Goal: Navigation & Orientation: Find specific page/section

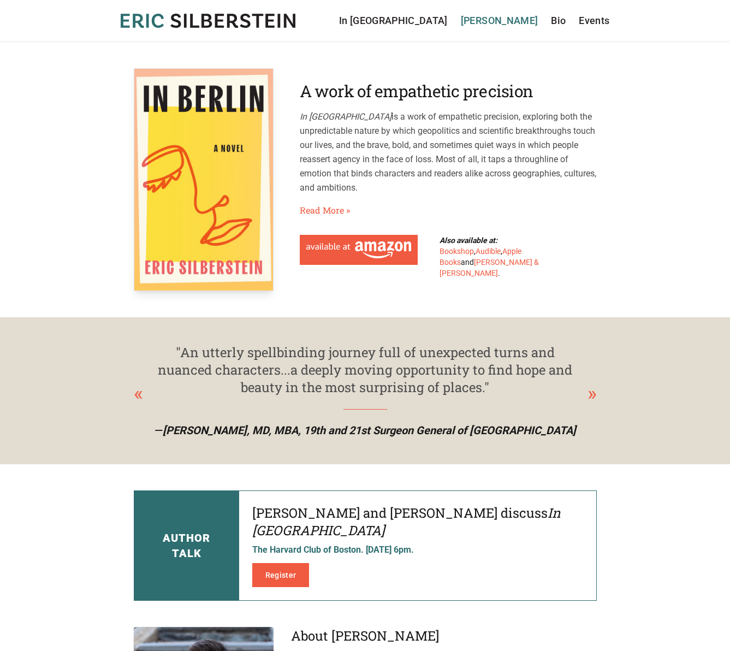
click at [486, 15] on link "[PERSON_NAME]" at bounding box center [500, 20] width 78 height 15
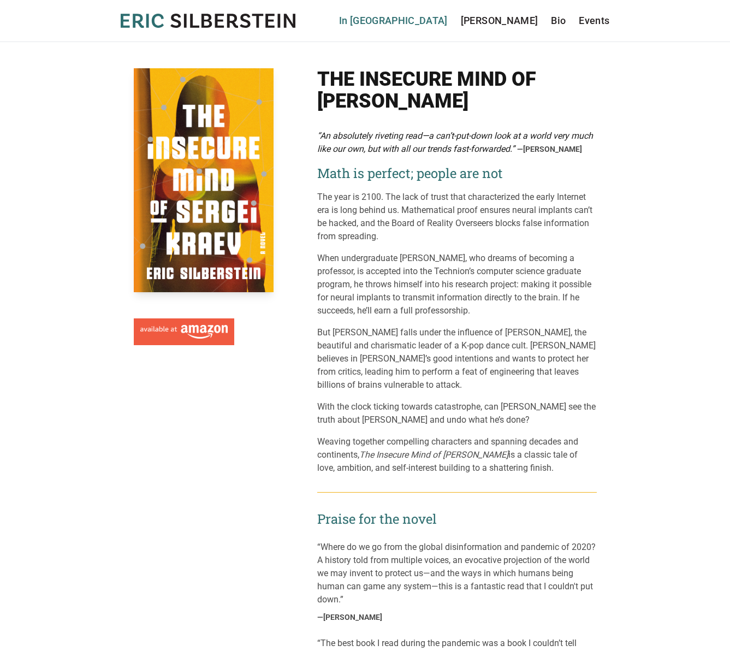
click at [437, 22] on link "In [GEOGRAPHIC_DATA]" at bounding box center [393, 20] width 109 height 15
